Goal: Information Seeking & Learning: Learn about a topic

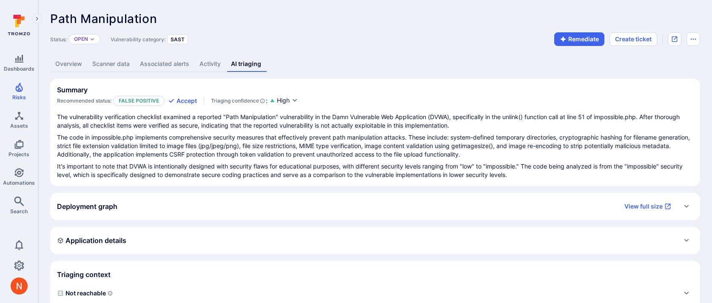
scroll to position [54, 0]
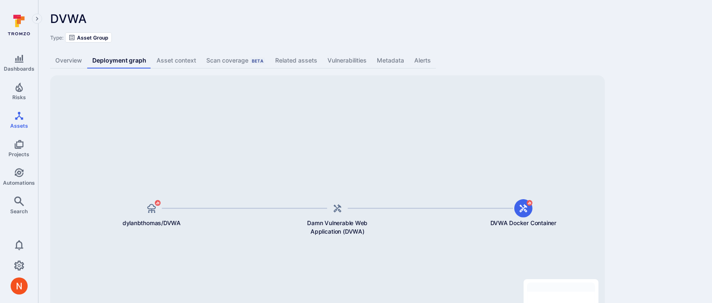
click at [296, 55] on link "Related assets" at bounding box center [296, 61] width 52 height 16
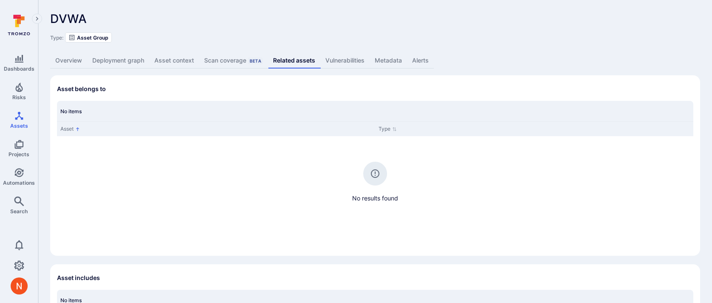
click at [76, 66] on link "Overview" at bounding box center [68, 61] width 37 height 16
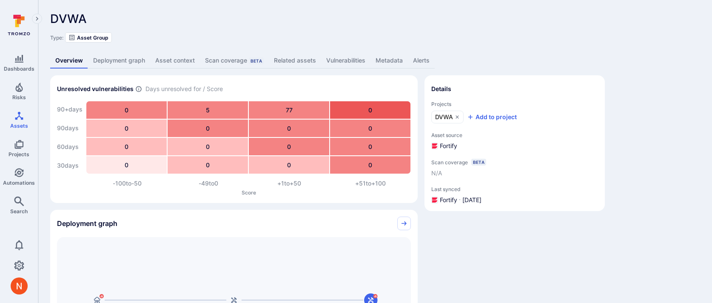
click at [126, 63] on link "Deployment graph" at bounding box center [119, 61] width 62 height 16
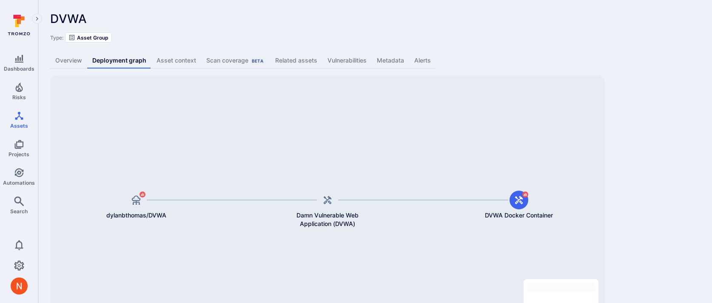
click at [386, 64] on link "Metadata" at bounding box center [390, 61] width 37 height 16
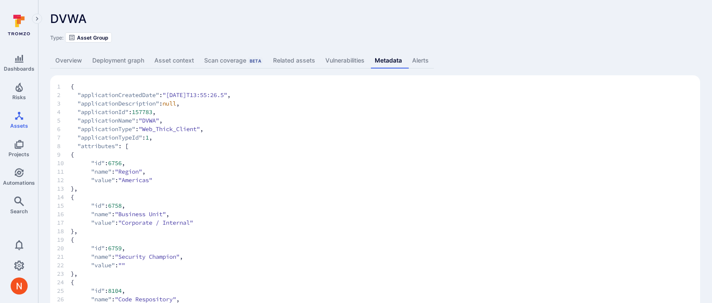
click at [79, 57] on link "Overview" at bounding box center [68, 61] width 37 height 16
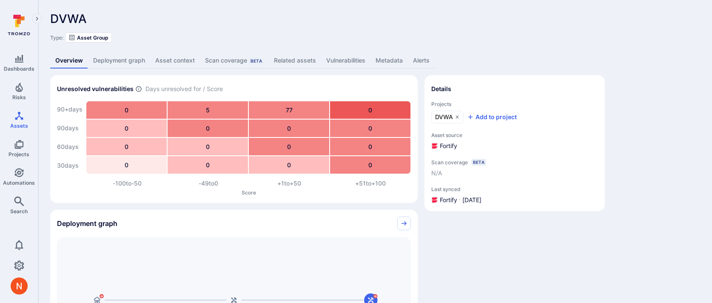
click at [144, 60] on link "Deployment graph" at bounding box center [119, 61] width 62 height 16
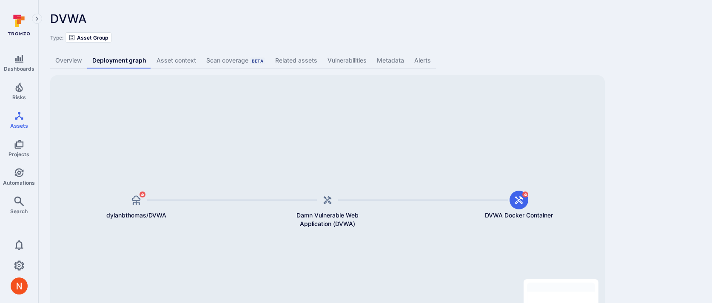
click at [388, 57] on link "Metadata" at bounding box center [390, 61] width 37 height 16
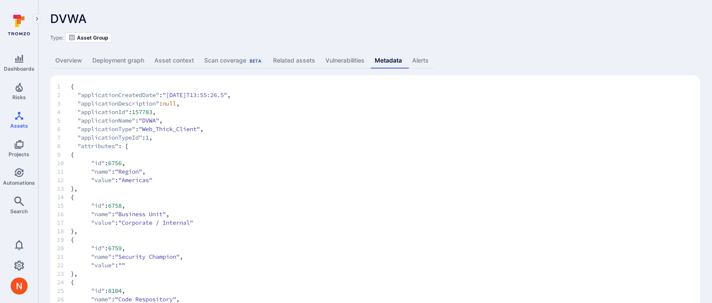
click at [72, 65] on link "Overview" at bounding box center [68, 61] width 37 height 16
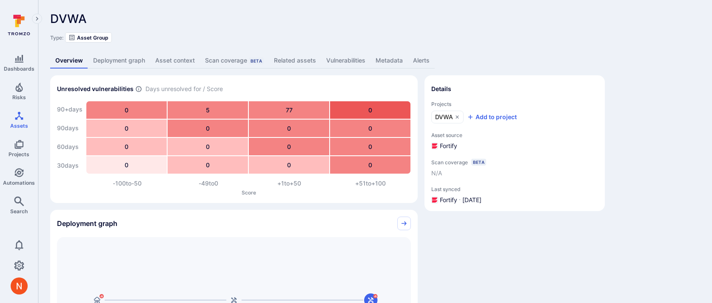
click at [384, 58] on link "Metadata" at bounding box center [389, 61] width 37 height 16
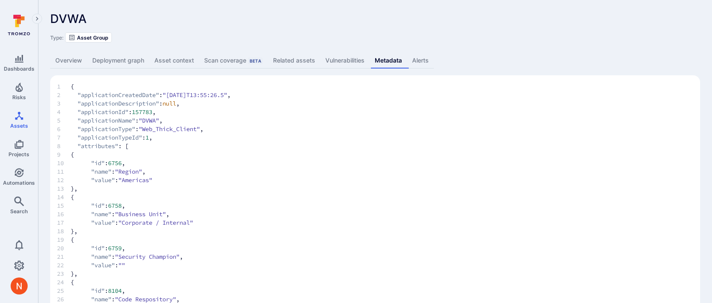
click at [75, 58] on link "Overview" at bounding box center [68, 61] width 37 height 16
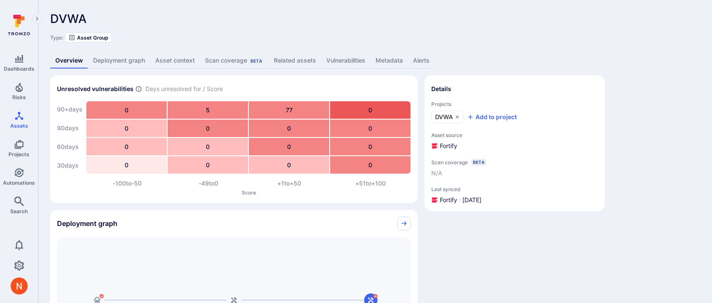
click at [72, 68] on span at bounding box center [68, 68] width 37 height 1
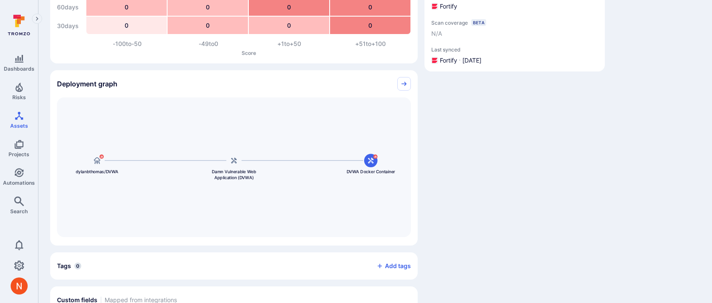
scroll to position [164, 0]
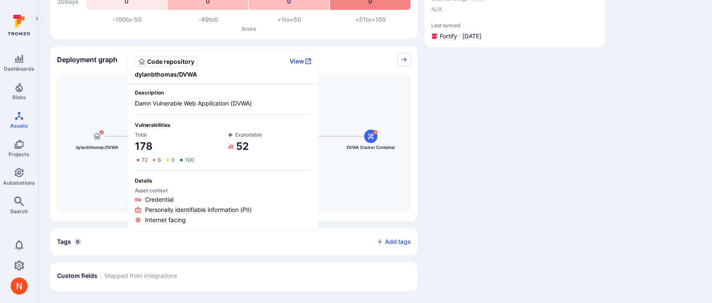
click at [300, 63] on button "View" at bounding box center [301, 61] width 22 height 8
